Goal: Task Accomplishment & Management: Manage account settings

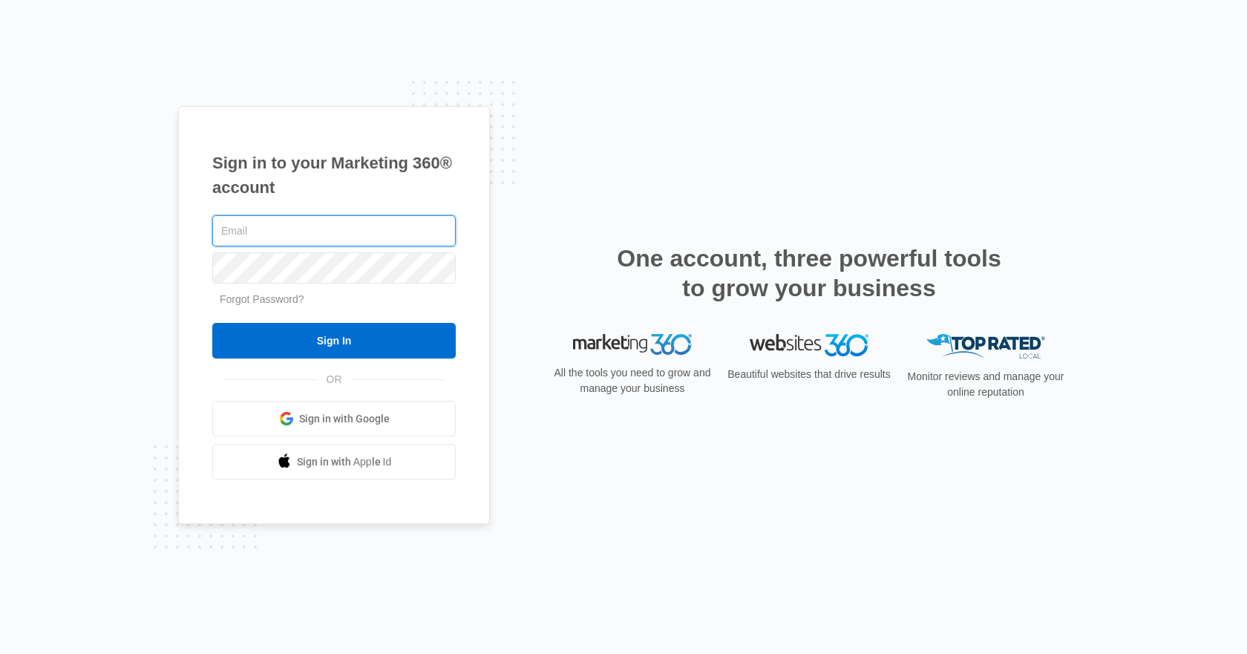
click at [325, 227] on input "text" at bounding box center [334, 230] width 244 height 31
type input "[EMAIL_ADDRESS][DOMAIN_NAME]"
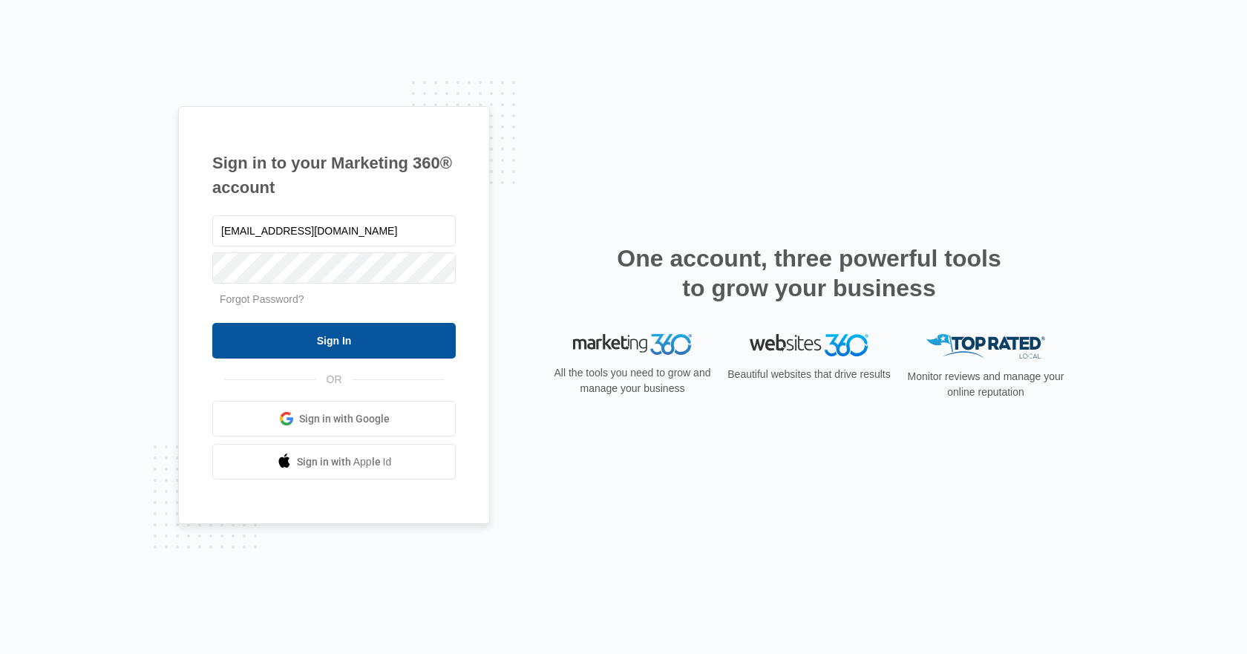
click at [350, 353] on input "Sign In" at bounding box center [334, 341] width 244 height 36
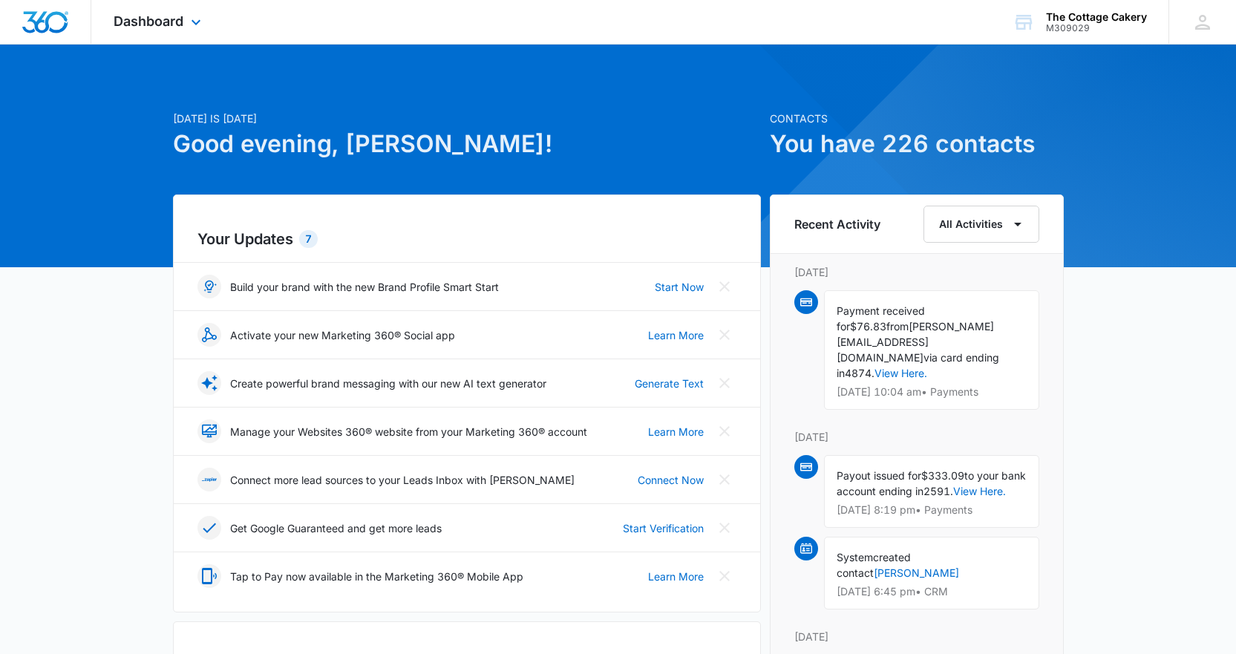
drag, startPoint x: 126, startPoint y: 22, endPoint x: 126, endPoint y: 33, distance: 11.1
click at [126, 25] on span "Dashboard" at bounding box center [149, 21] width 70 height 16
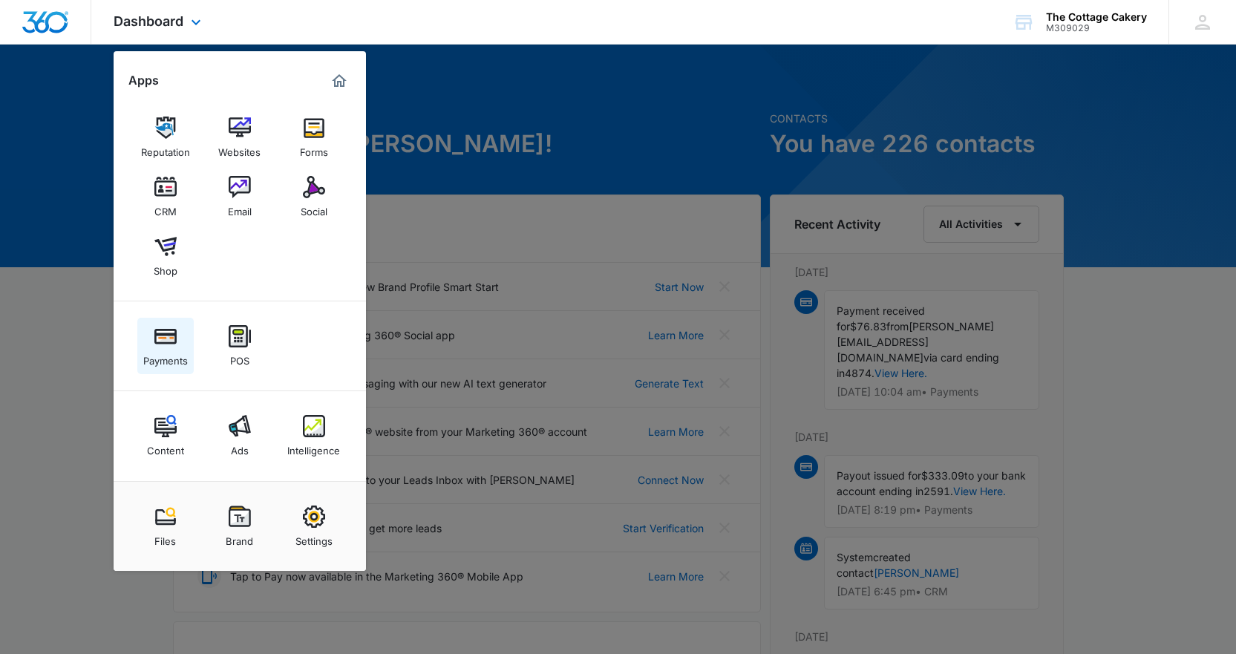
click at [165, 359] on div "Payments" at bounding box center [165, 357] width 45 height 19
